Goal: Find specific page/section: Find specific page/section

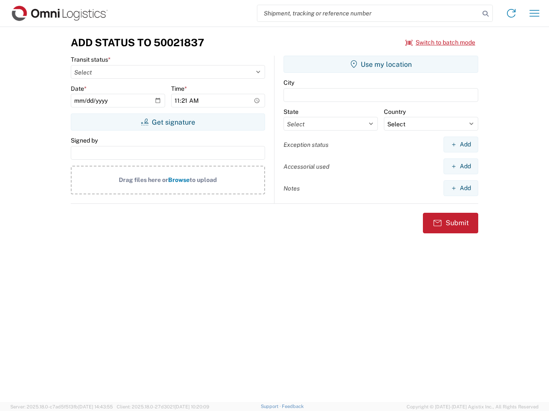
click at [368, 13] on input "search" at bounding box center [368, 13] width 222 height 16
click at [485, 14] on icon at bounding box center [485, 14] width 12 height 12
click at [511, 13] on icon at bounding box center [511, 13] width 14 height 14
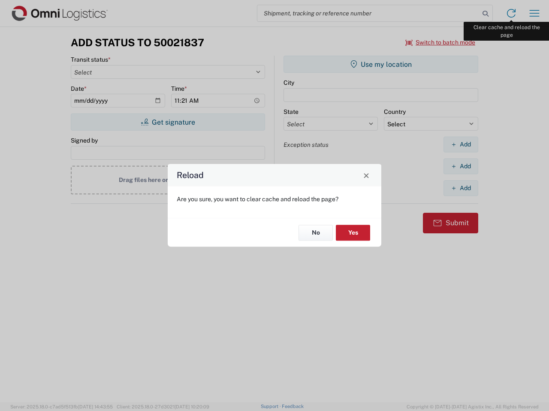
click at [534, 13] on div "Reload Are you sure, you want to clear cache and reload the page? No Yes" at bounding box center [274, 205] width 549 height 411
click at [440, 42] on div "Reload Are you sure, you want to clear cache and reload the page? No Yes" at bounding box center [274, 205] width 549 height 411
click at [168, 122] on div "Reload Are you sure, you want to clear cache and reload the page? No Yes" at bounding box center [274, 205] width 549 height 411
click at [381, 64] on div "Reload Are you sure, you want to clear cache and reload the page? No Yes" at bounding box center [274, 205] width 549 height 411
click at [460, 144] on div "Reload Are you sure, you want to clear cache and reload the page? No Yes" at bounding box center [274, 205] width 549 height 411
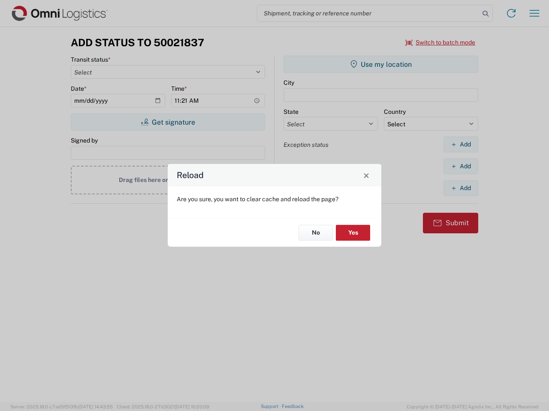
click at [460, 166] on div "Reload Are you sure, you want to clear cache and reload the page? No Yes" at bounding box center [274, 205] width 549 height 411
click at [460, 188] on div "Reload Are you sure, you want to clear cache and reload the page? No Yes" at bounding box center [274, 205] width 549 height 411
